Goal: Task Accomplishment & Management: Manage account settings

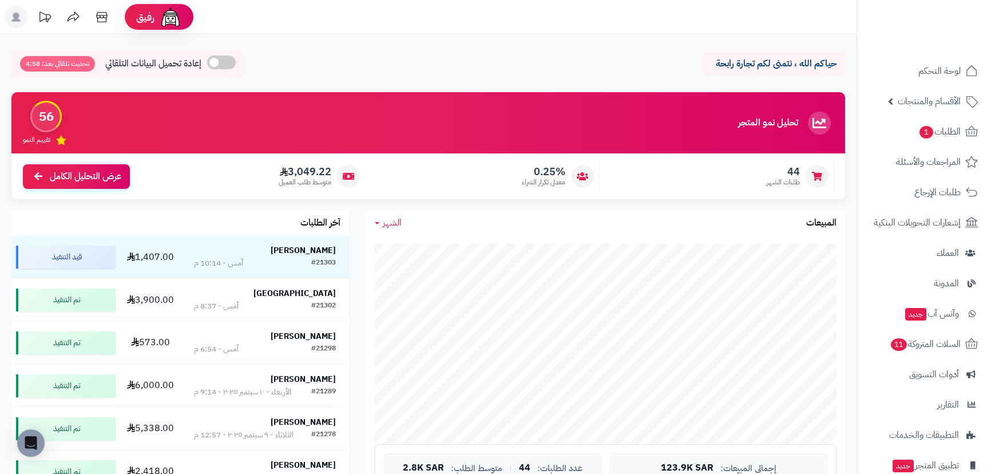
drag, startPoint x: 300, startPoint y: 246, endPoint x: 315, endPoint y: 228, distance: 22.8
click at [299, 246] on strong "[PERSON_NAME]" at bounding box center [303, 250] width 65 height 12
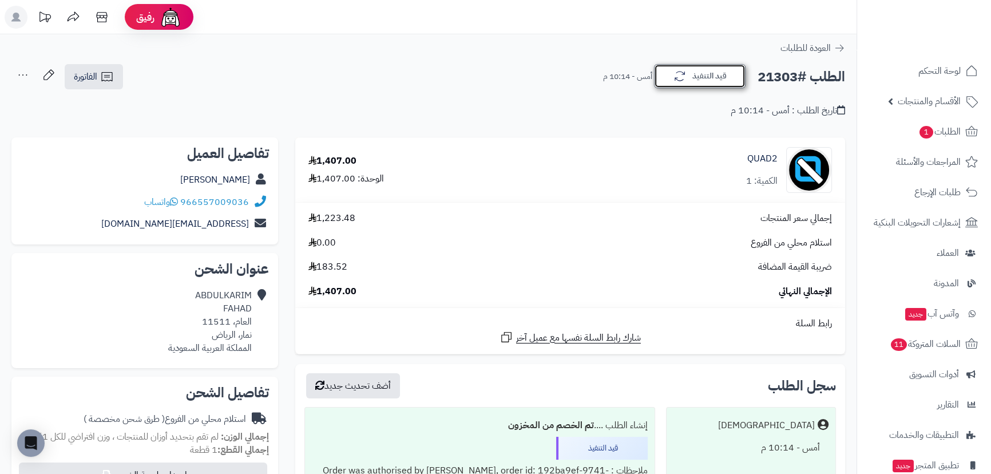
click at [683, 80] on icon "button" at bounding box center [680, 76] width 14 height 14
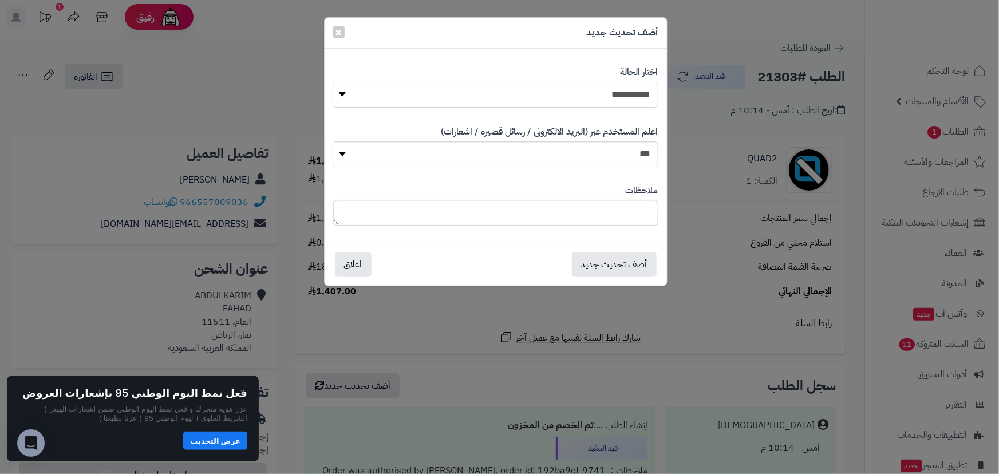
drag, startPoint x: 629, startPoint y: 93, endPoint x: 628, endPoint y: 105, distance: 12.7
click at [629, 93] on select "**********" at bounding box center [494, 95] width 325 height 26
select select "*"
click at [332, 82] on select "**********" at bounding box center [494, 95] width 325 height 26
click at [614, 263] on button "أضف تحديث جديد" at bounding box center [614, 263] width 85 height 25
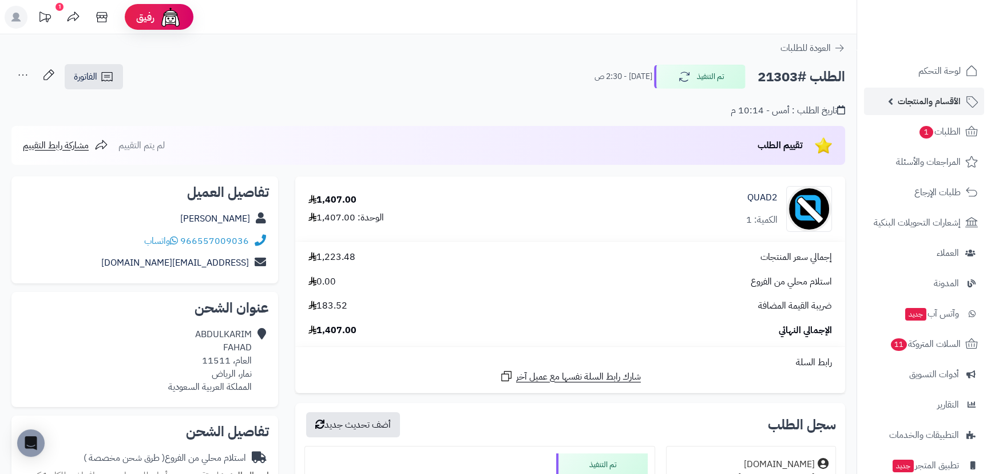
click at [894, 108] on link "الأقسام والمنتجات" at bounding box center [924, 101] width 120 height 27
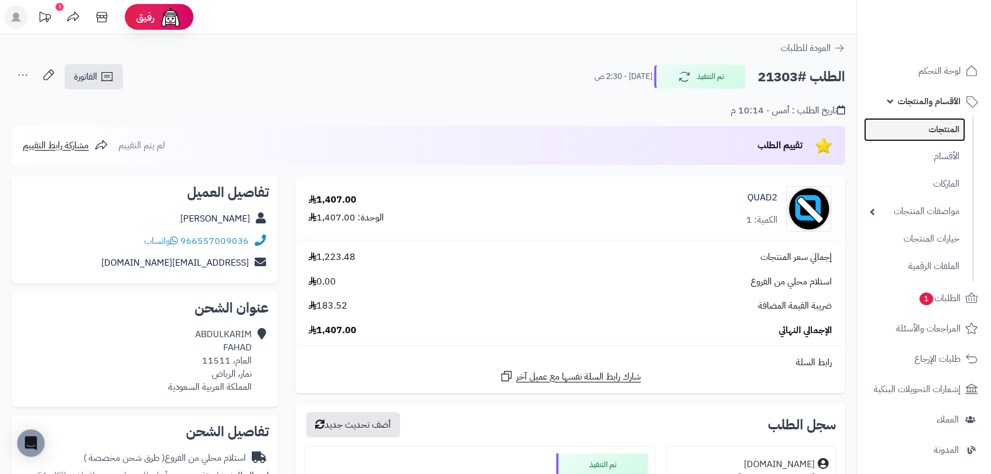
click at [901, 131] on link "المنتجات" at bounding box center [914, 129] width 101 height 23
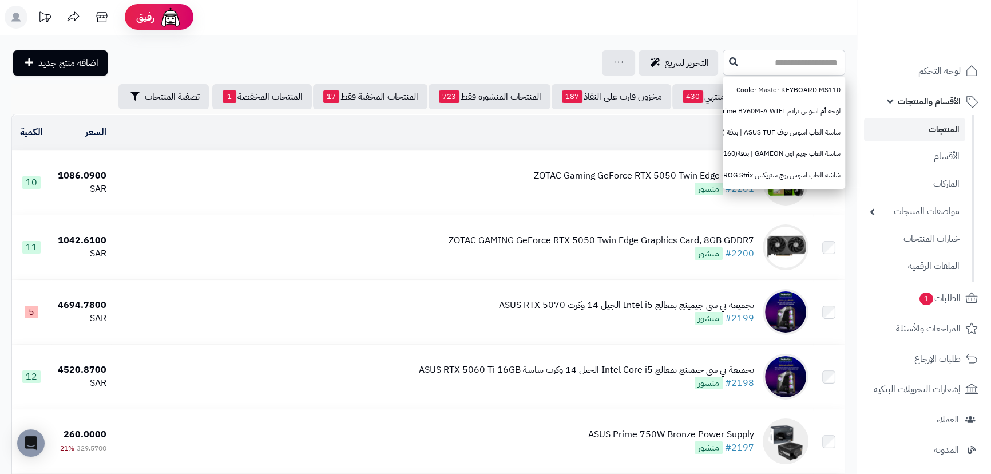
paste input "******"
type input "******"
click at [729, 65] on icon at bounding box center [733, 61] width 9 height 9
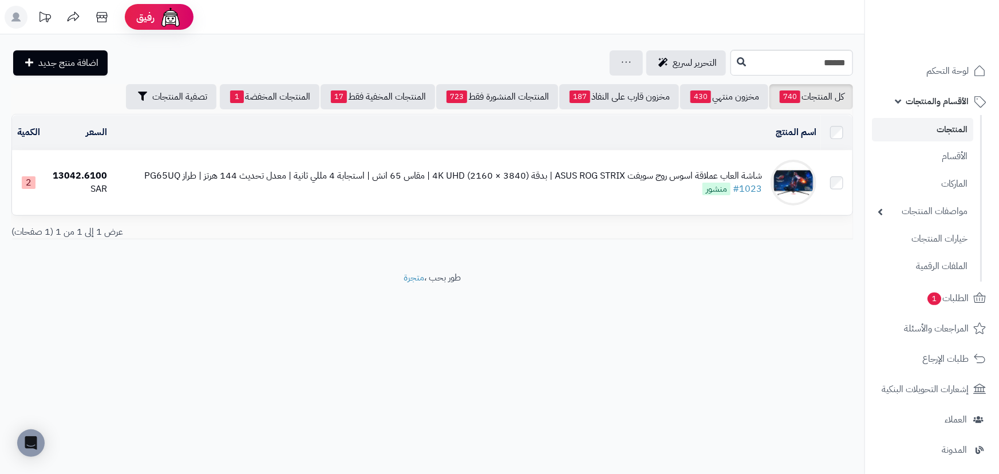
click at [659, 169] on div "شاشة العاب عملاقة اسوس روج سويفت ASUS ROG STRIX | بدقة (3840 × 2160) 4K UHD | م…" at bounding box center [452, 175] width 617 height 13
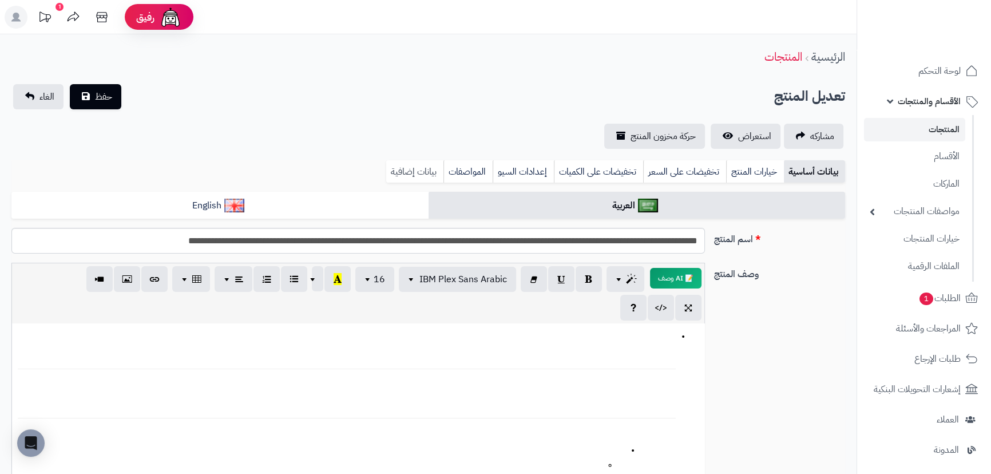
click at [432, 170] on link "بيانات إضافية" at bounding box center [414, 171] width 57 height 23
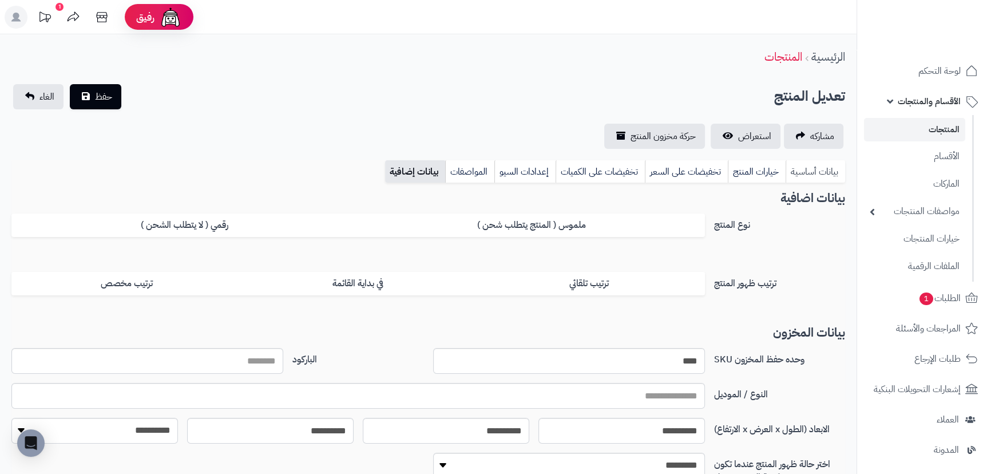
click at [809, 175] on link "بيانات أساسية" at bounding box center [816, 171] width 60 height 23
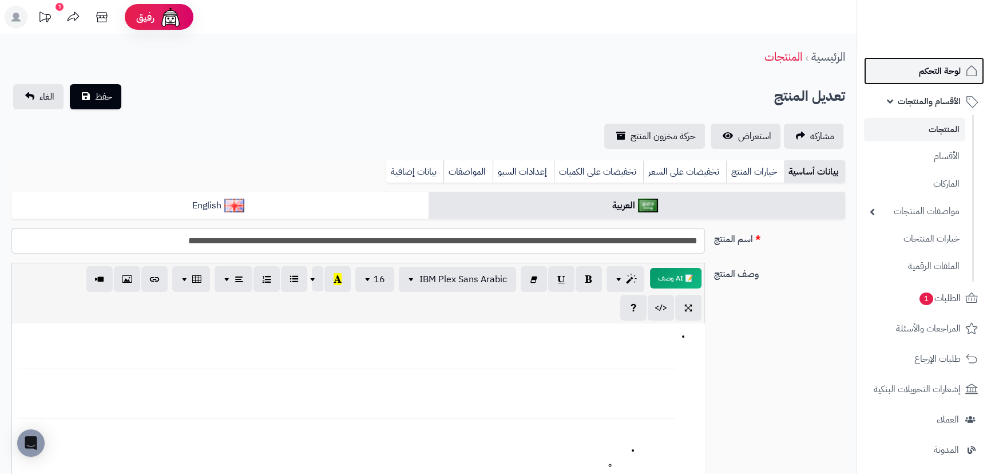
click at [929, 72] on span "لوحة التحكم" at bounding box center [940, 71] width 42 height 16
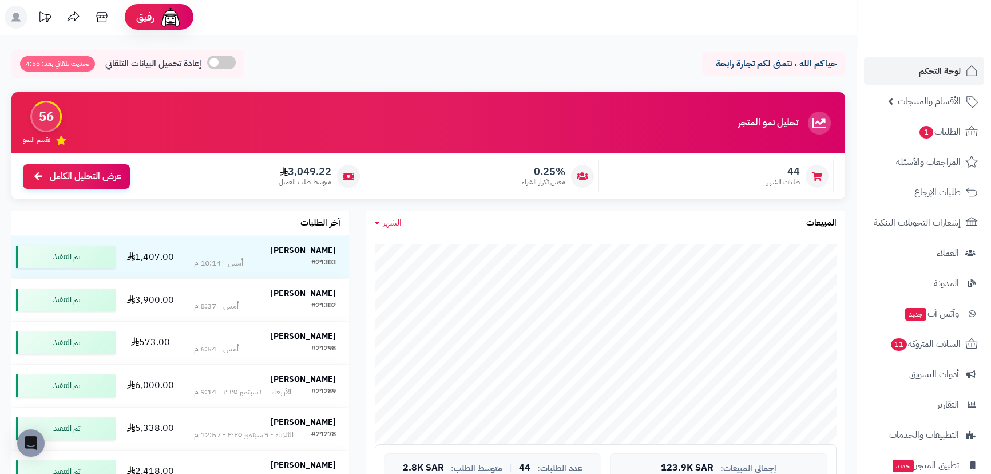
click at [48, 18] on icon at bounding box center [44, 16] width 11 height 10
click at [44, 15] on icon at bounding box center [44, 17] width 23 height 23
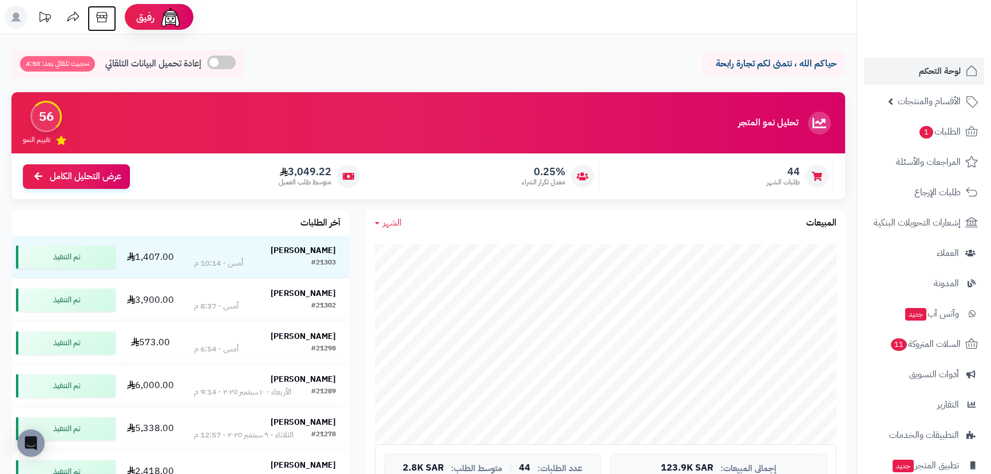
click at [96, 17] on icon at bounding box center [101, 17] width 23 height 23
click at [52, 17] on icon at bounding box center [44, 17] width 23 height 23
click at [37, 441] on div "Open Intercom Messenger" at bounding box center [31, 443] width 30 height 30
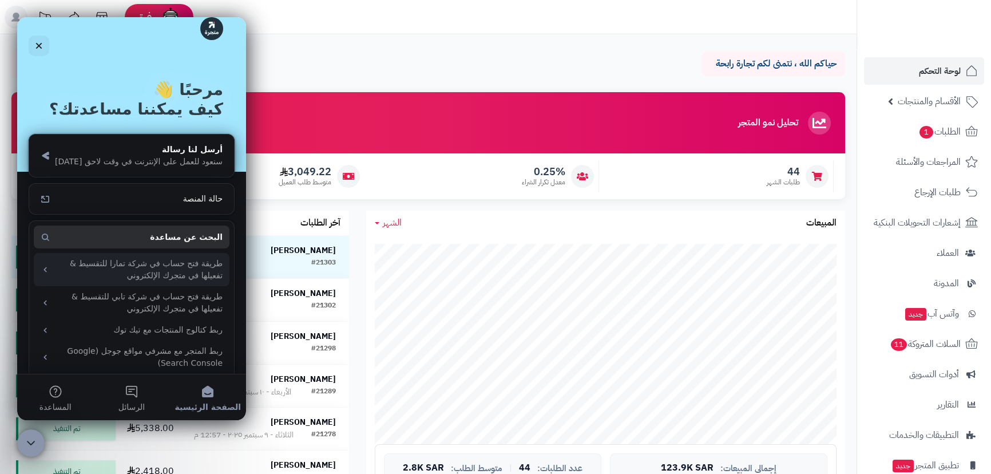
scroll to position [29, 0]
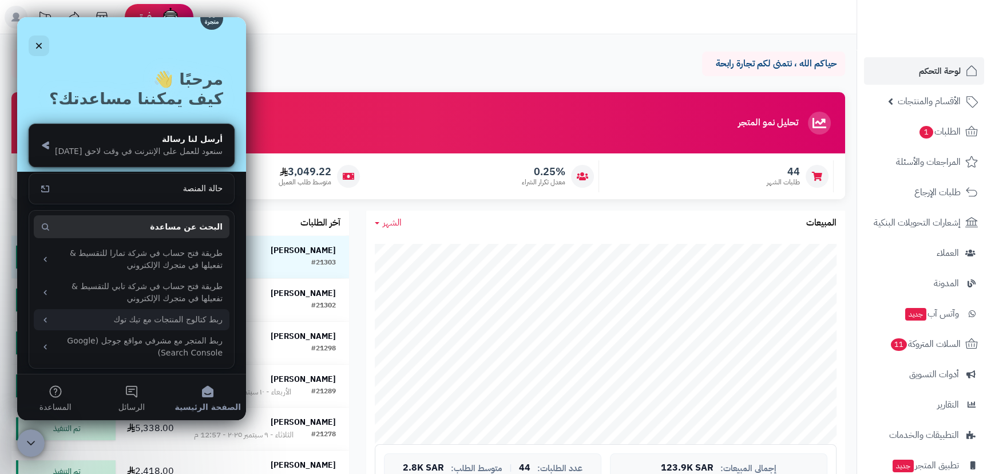
click at [147, 322] on div "ربط كتالوج المنتجات مع تيك توك" at bounding box center [138, 320] width 168 height 12
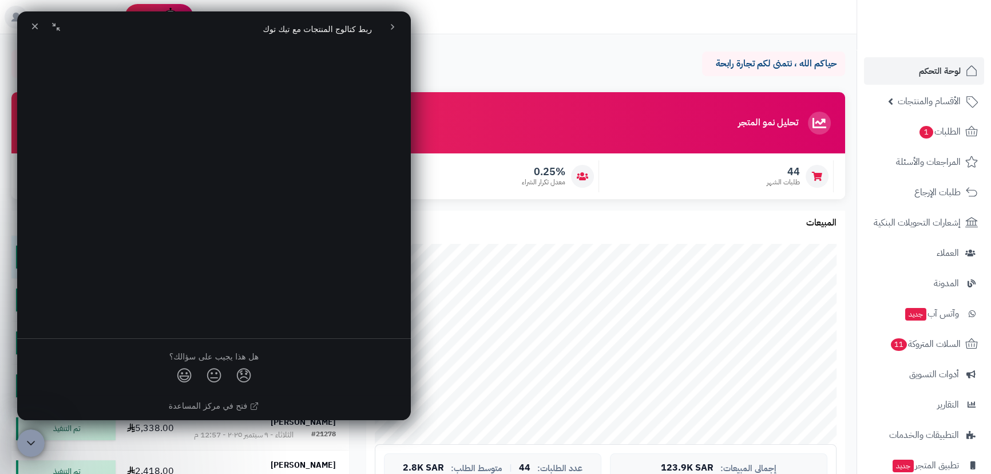
scroll to position [2202, 0]
